Goal: Obtain resource: Obtain resource

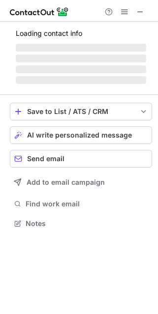
scroll to position [238, 158]
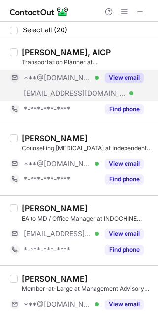
click at [102, 78] on div "View email" at bounding box center [121, 78] width 45 height 16
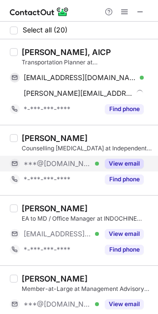
click at [116, 159] on button "View email" at bounding box center [124, 164] width 39 height 10
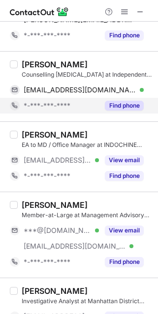
scroll to position [74, 0]
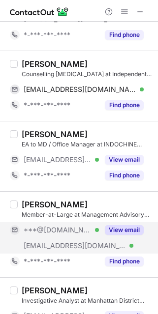
click at [124, 227] on button "View email" at bounding box center [124, 230] width 39 height 10
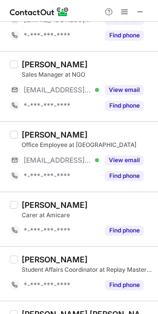
scroll to position [0, 0]
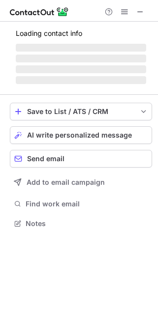
scroll to position [229, 158]
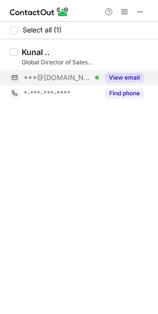
click at [127, 73] on button "View email" at bounding box center [124, 78] width 39 height 10
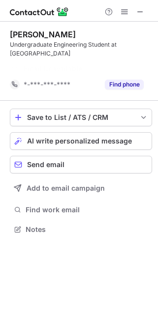
scroll to position [207, 158]
